Goal: Check status: Check status

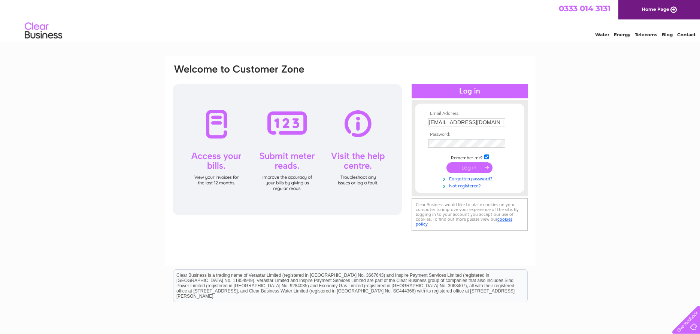
click at [464, 168] on input "submit" at bounding box center [469, 167] width 46 height 10
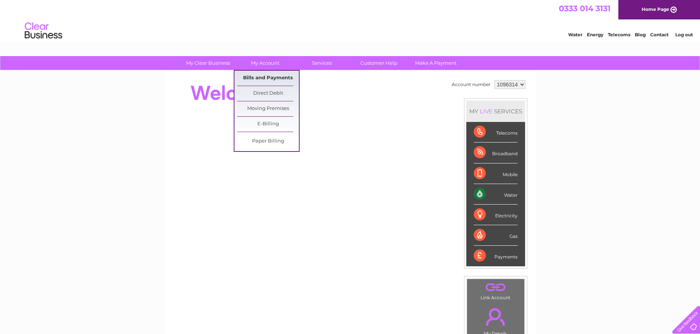
click at [251, 76] on link "Bills and Payments" at bounding box center [268, 78] width 62 height 15
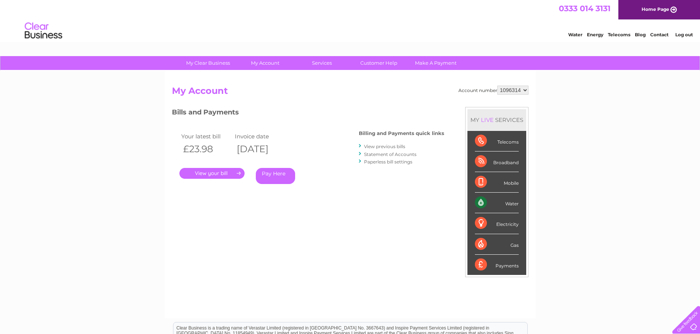
click at [210, 173] on link "." at bounding box center [211, 173] width 65 height 11
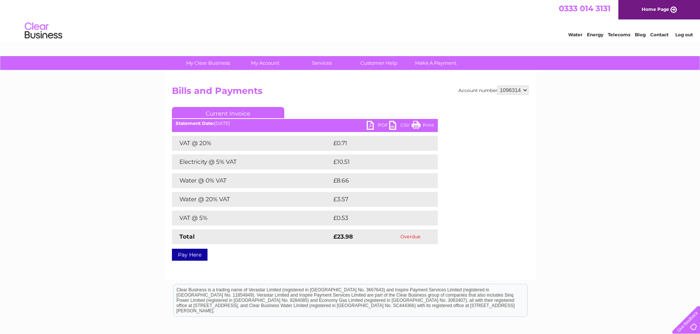
select select "1153898"
click option "1153898" at bounding box center [0, 0] width 0 height 0
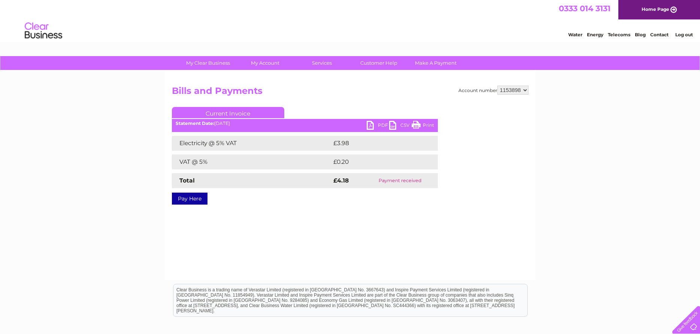
click at [497, 86] on select "1096314 1153898" at bounding box center [512, 90] width 31 height 9
select select "1096314"
click option "1096314" at bounding box center [0, 0] width 0 height 0
